Goal: Check status: Check status

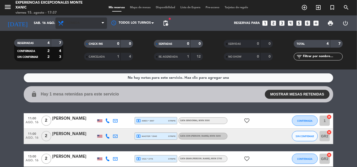
scroll to position [40, 0]
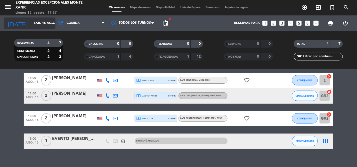
click at [52, 25] on icon "arrow_drop_down" at bounding box center [51, 23] width 6 height 6
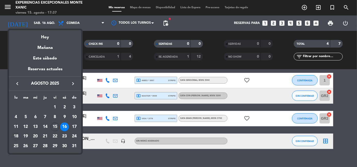
click at [17, 136] on div "18" at bounding box center [16, 137] width 9 height 9
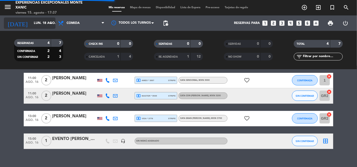
scroll to position [0, 0]
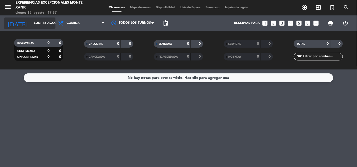
click at [42, 26] on input "lun. 18 ago." at bounding box center [53, 23] width 44 height 9
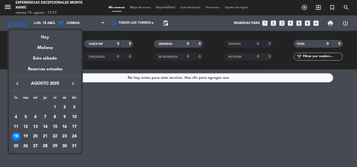
click at [24, 140] on div "19" at bounding box center [25, 137] width 9 height 9
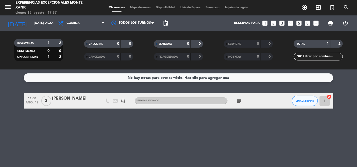
click at [237, 101] on icon "subject" at bounding box center [239, 101] width 6 height 6
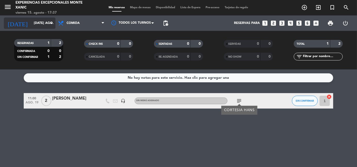
click at [48, 25] on input "[DATE] ago." at bounding box center [53, 23] width 44 height 9
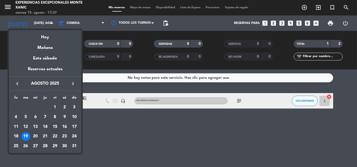
click at [35, 135] on div "20" at bounding box center [35, 137] width 9 height 9
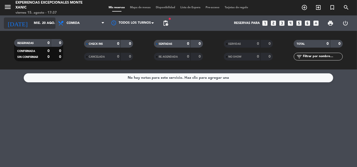
click at [44, 24] on input "mié. 20 ago." at bounding box center [53, 23] width 44 height 9
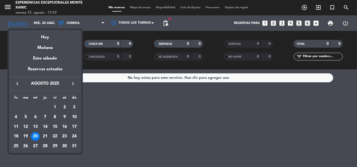
click at [47, 137] on div "21" at bounding box center [45, 137] width 9 height 9
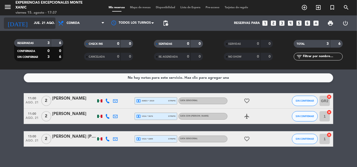
click at [46, 20] on input "jue. 21 ago." at bounding box center [53, 23] width 44 height 9
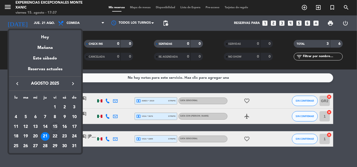
click at [57, 135] on div "22" at bounding box center [55, 137] width 9 height 9
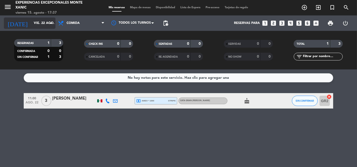
click at [50, 26] on icon "arrow_drop_down" at bounding box center [51, 23] width 6 height 6
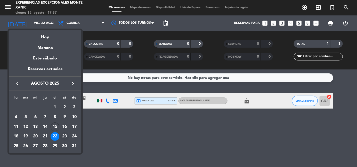
click at [63, 135] on div "23" at bounding box center [64, 137] width 9 height 9
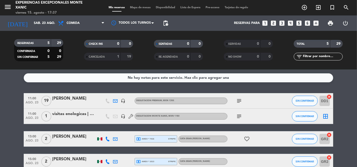
click at [238, 102] on icon "subject" at bounding box center [239, 101] width 6 height 6
click at [235, 114] on div "Llegan a las 12 30" at bounding box center [239, 110] width 37 height 9
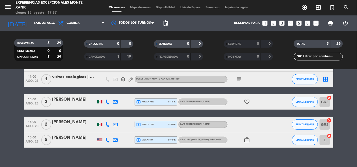
scroll to position [38, 0]
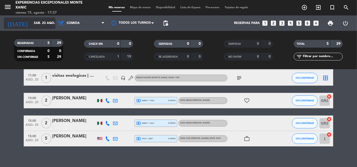
click at [50, 25] on icon "arrow_drop_down" at bounding box center [51, 23] width 6 height 6
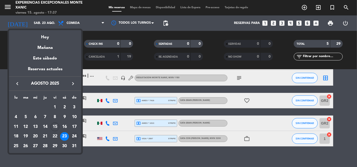
click at [75, 136] on div "24" at bounding box center [74, 137] width 9 height 9
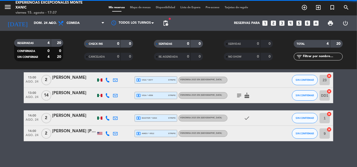
scroll to position [21, 0]
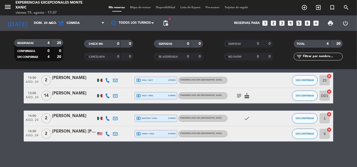
click at [240, 95] on icon "subject" at bounding box center [239, 96] width 6 height 6
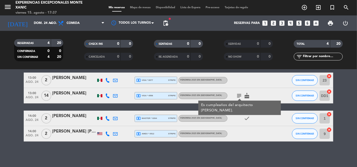
click at [240, 95] on icon "subject" at bounding box center [239, 96] width 6 height 6
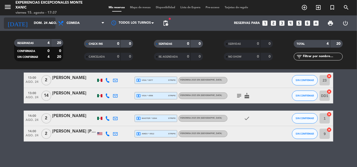
click at [46, 18] on div "[DATE] dom. 24 ago. arrow_drop_down" at bounding box center [30, 23] width 52 height 11
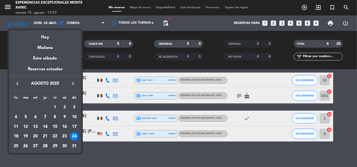
click at [16, 148] on div "25" at bounding box center [16, 146] width 9 height 9
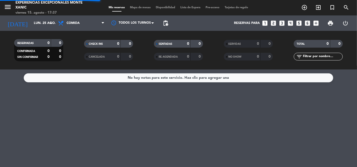
scroll to position [0, 0]
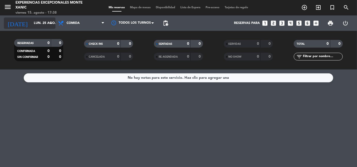
click at [47, 19] on input "lun. 25 ago." at bounding box center [53, 23] width 44 height 9
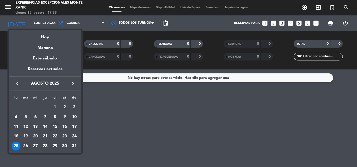
click at [27, 145] on div "26" at bounding box center [25, 146] width 9 height 9
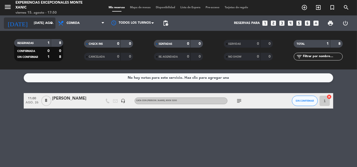
click at [47, 19] on input "[DATE] ago." at bounding box center [53, 23] width 44 height 9
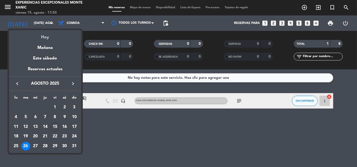
click at [43, 37] on div "Hoy" at bounding box center [45, 35] width 72 height 11
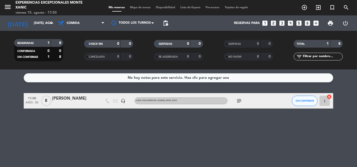
type input "vie. 15 ago."
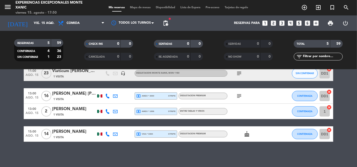
scroll to position [43, 0]
